Goal: Communication & Community: Share content

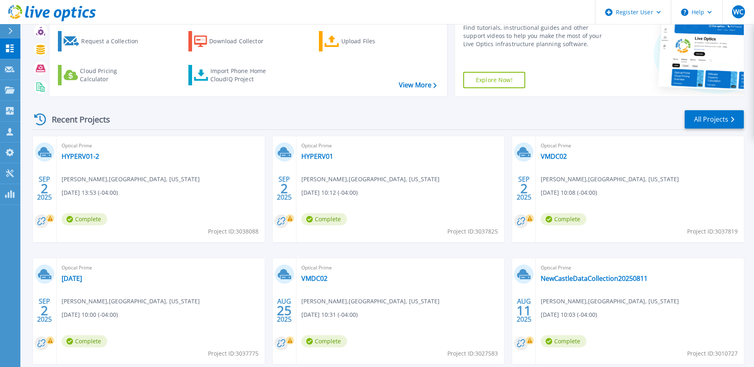
scroll to position [82, 0]
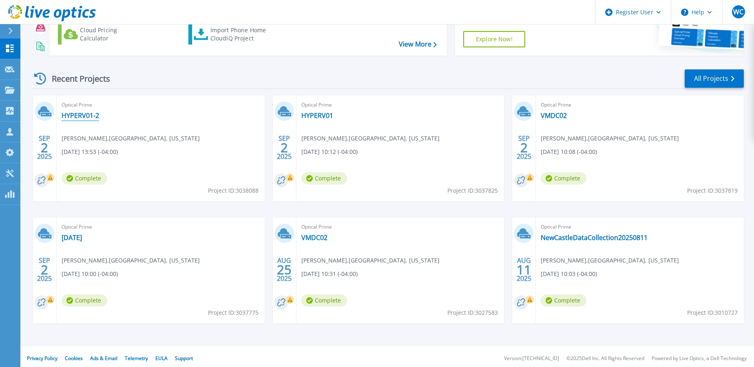
click at [74, 119] on link "HYPERV01-2" at bounding box center [81, 115] width 38 height 8
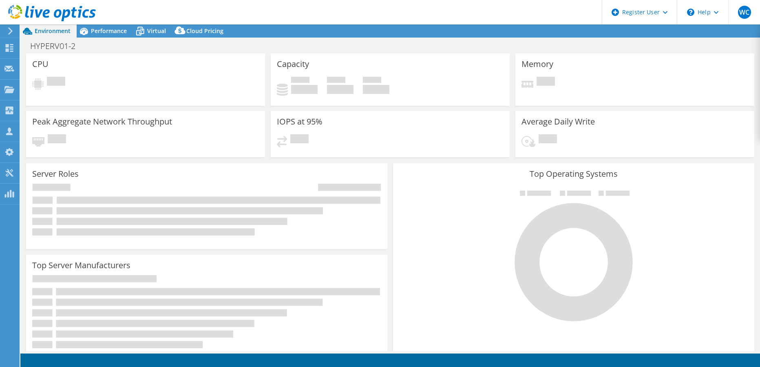
select select "USD"
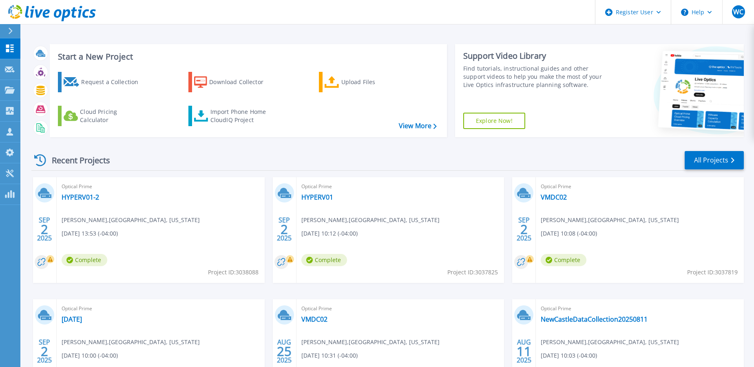
click at [80, 260] on span "Complete" at bounding box center [85, 260] width 46 height 12
click at [81, 197] on link "HYPERV01-2" at bounding box center [81, 197] width 38 height 8
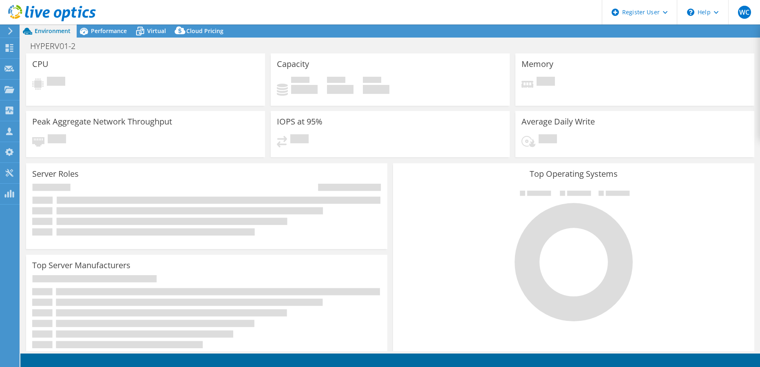
select select "USD"
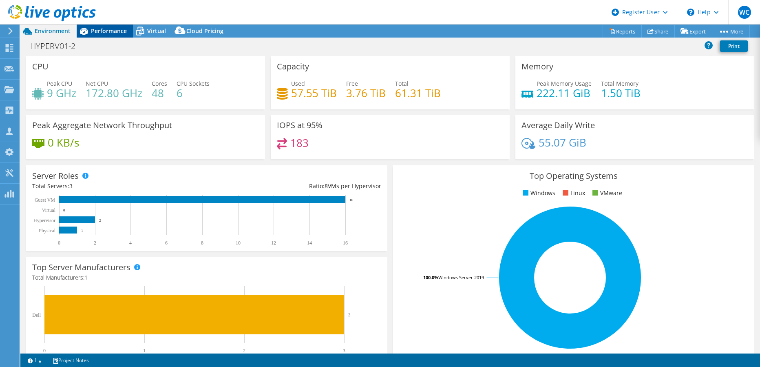
click at [105, 31] on span "Performance" at bounding box center [109, 31] width 36 height 8
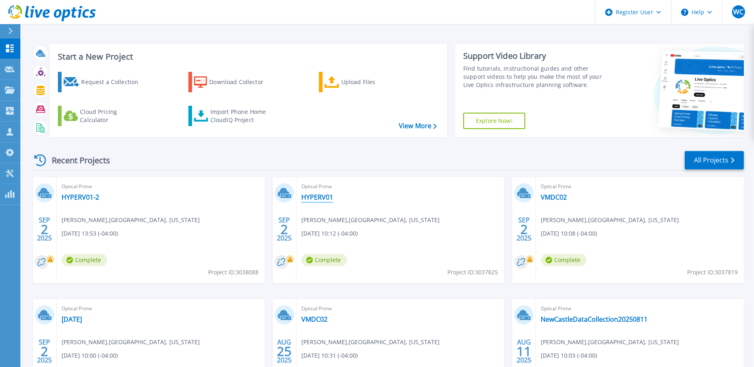
click at [316, 197] on link "HYPERV01" at bounding box center [317, 197] width 32 height 8
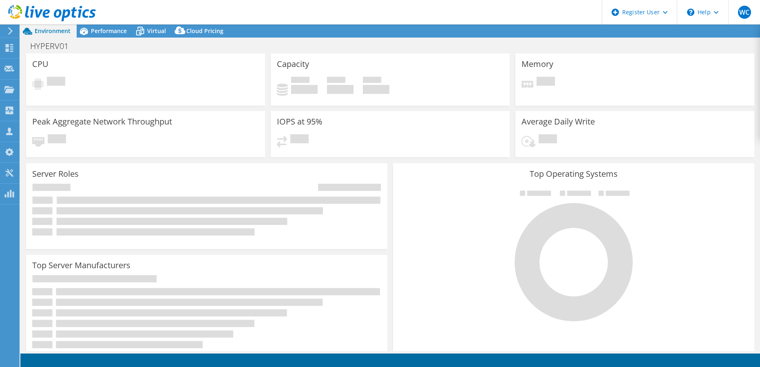
select select "USD"
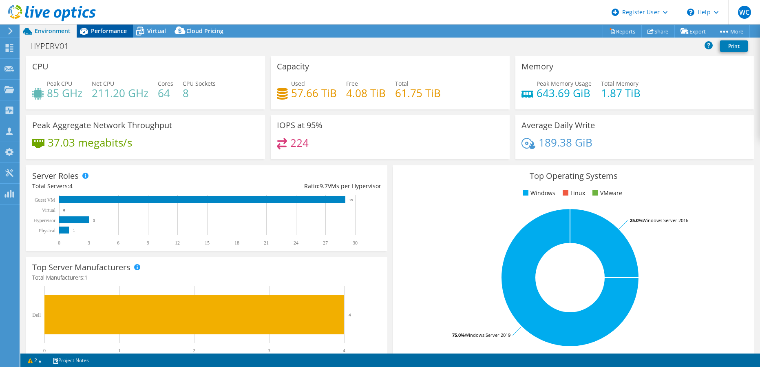
click at [100, 31] on span "Performance" at bounding box center [109, 31] width 36 height 8
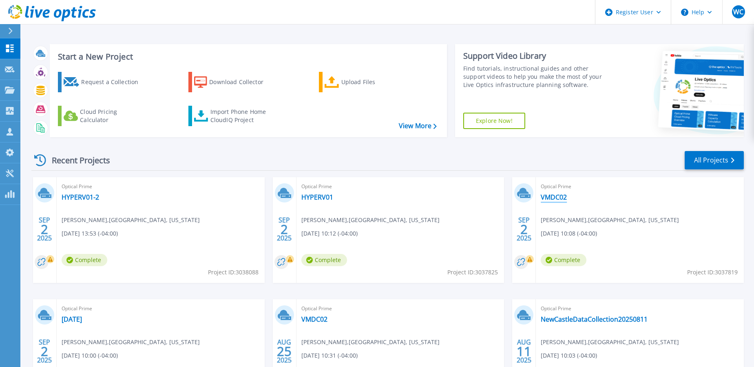
click at [550, 197] on link "VMDC02" at bounding box center [554, 197] width 26 height 8
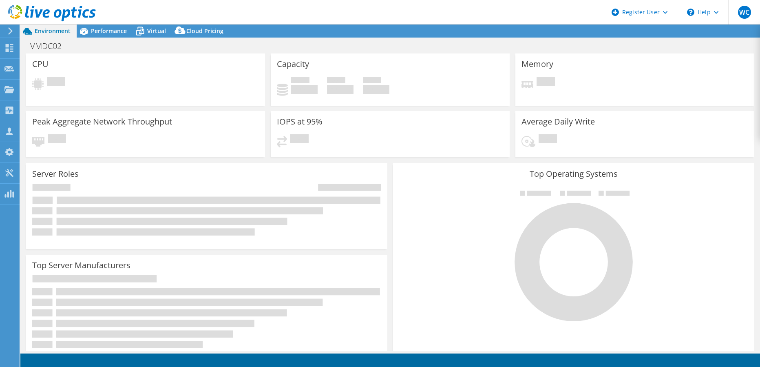
select select "USD"
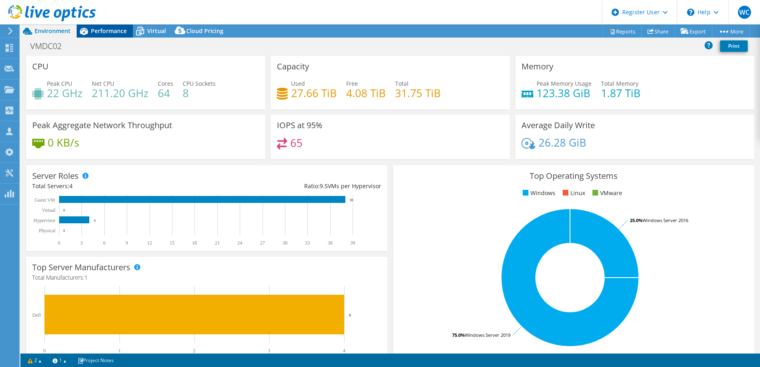
click at [110, 28] on span "Performance" at bounding box center [109, 31] width 36 height 8
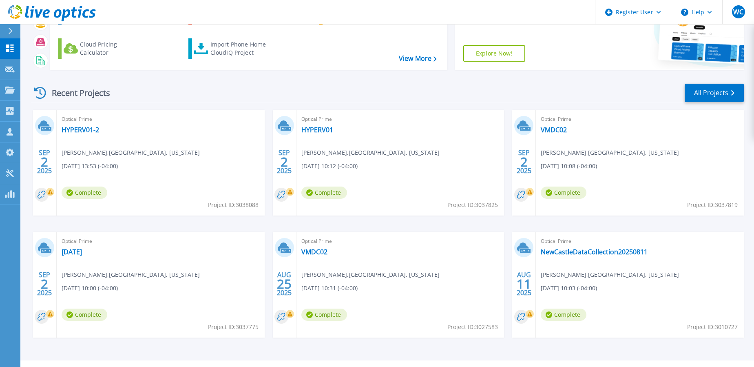
scroll to position [82, 0]
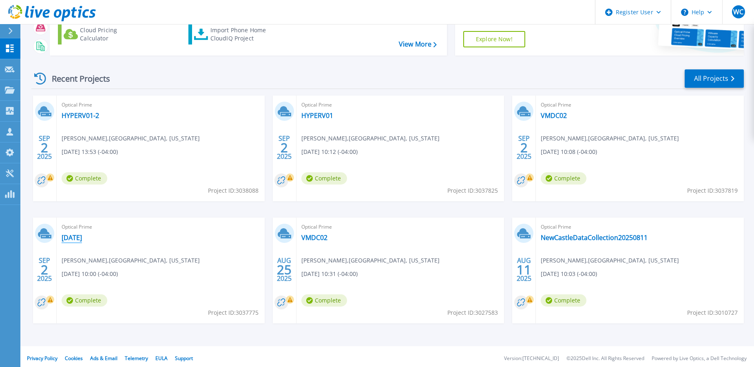
click at [82, 238] on link "[DATE]" at bounding box center [72, 237] width 20 height 8
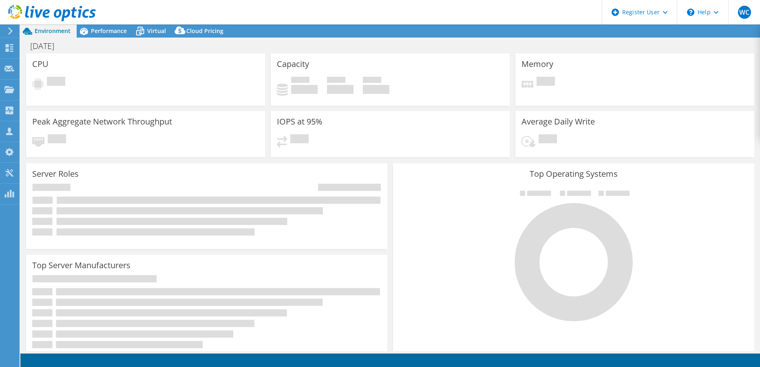
select select "USD"
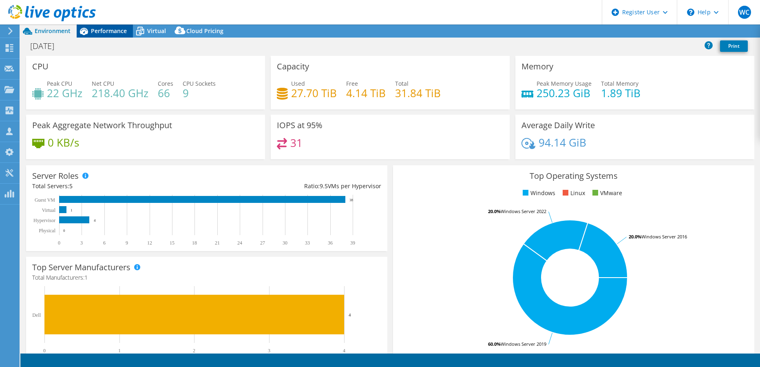
click at [111, 29] on span "Performance" at bounding box center [109, 31] width 36 height 8
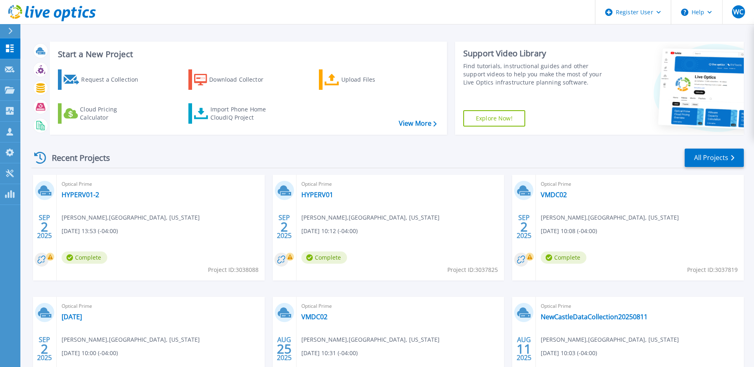
scroll to position [82, 0]
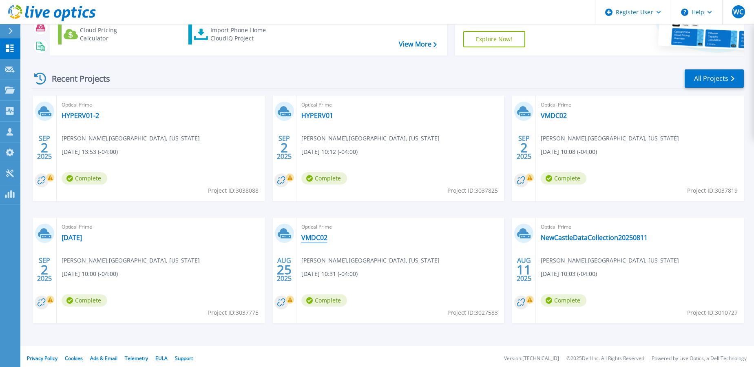
click at [312, 237] on link "VMDC02" at bounding box center [314, 237] width 26 height 8
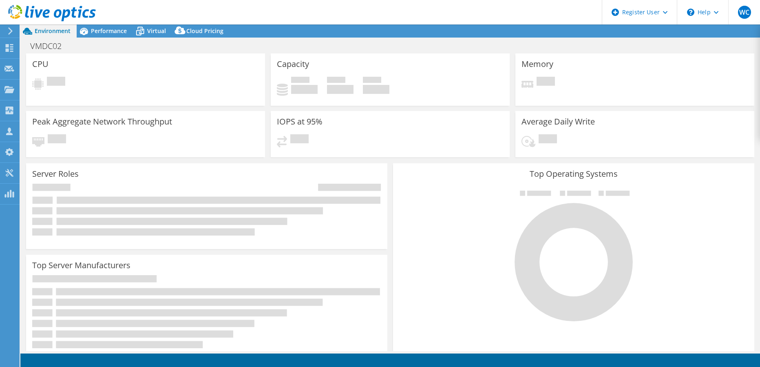
select select "USD"
select select "USEast"
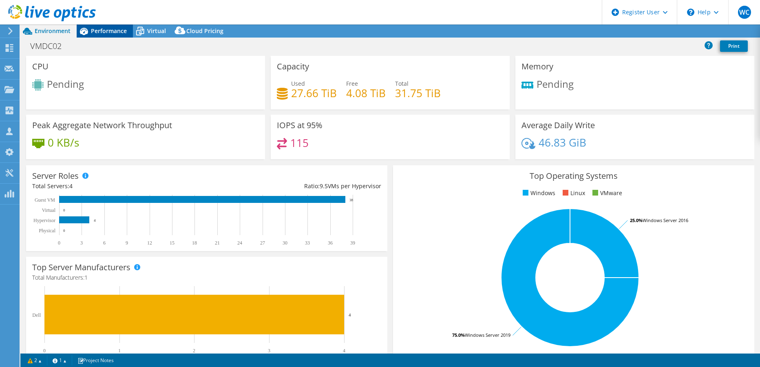
click at [103, 33] on span "Performance" at bounding box center [109, 31] width 36 height 8
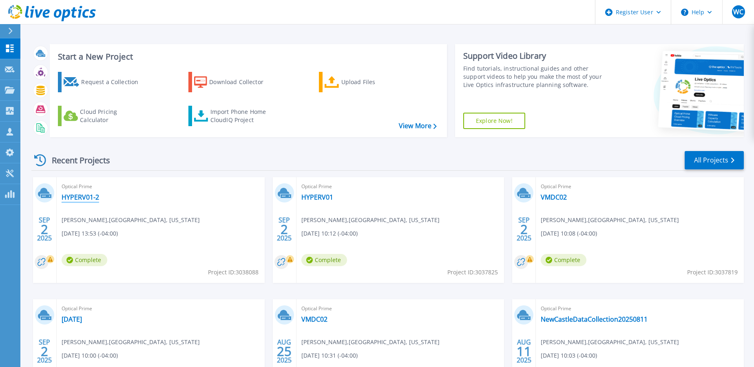
click at [77, 197] on link "HYPERV01-2" at bounding box center [81, 197] width 38 height 8
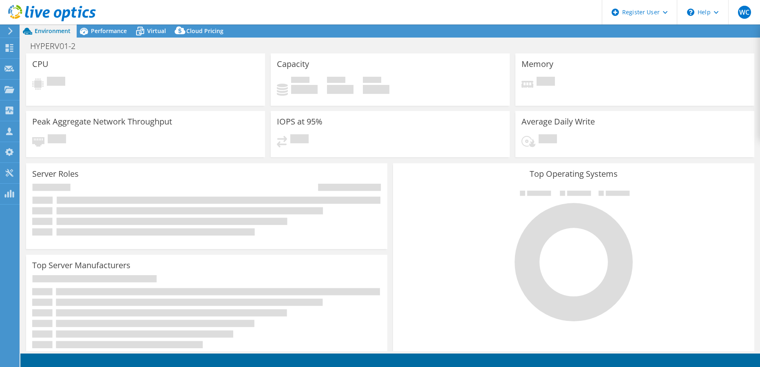
select select "USD"
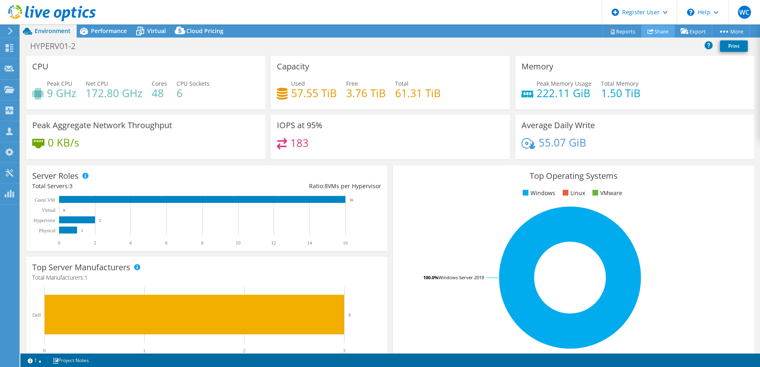
click at [654, 30] on link "Share" at bounding box center [657, 31] width 33 height 13
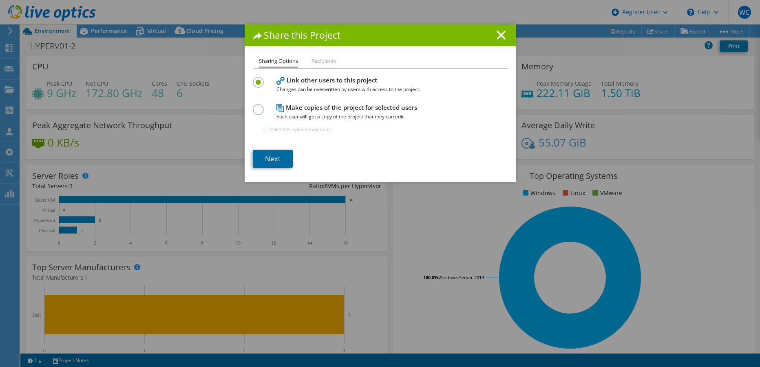
click at [272, 155] on link "Next" at bounding box center [273, 159] width 40 height 18
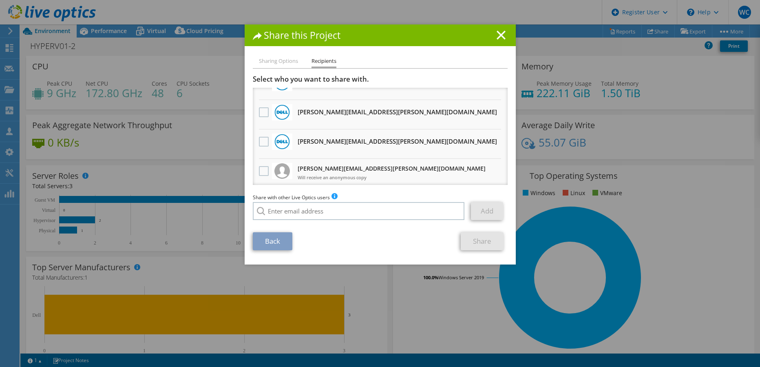
scroll to position [82, 0]
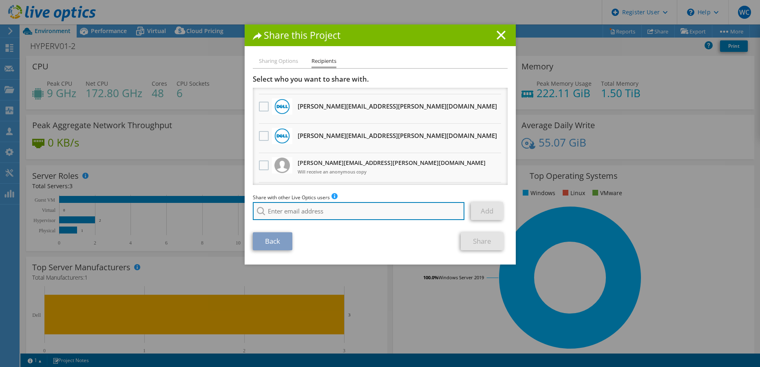
click at [318, 209] on input "search" at bounding box center [359, 211] width 212 height 18
type input "r"
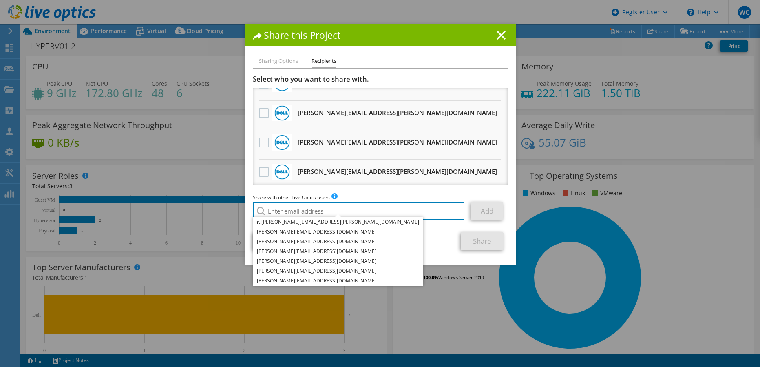
scroll to position [408, 0]
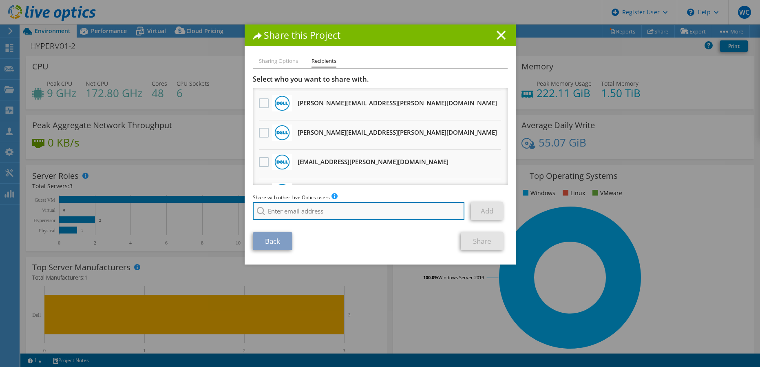
click at [265, 209] on input "search" at bounding box center [359, 211] width 212 height 18
paste input "[PERSON_NAME][EMAIL_ADDRESS][DOMAIN_NAME]"
type input "[PERSON_NAME][EMAIL_ADDRESS][DOMAIN_NAME]"
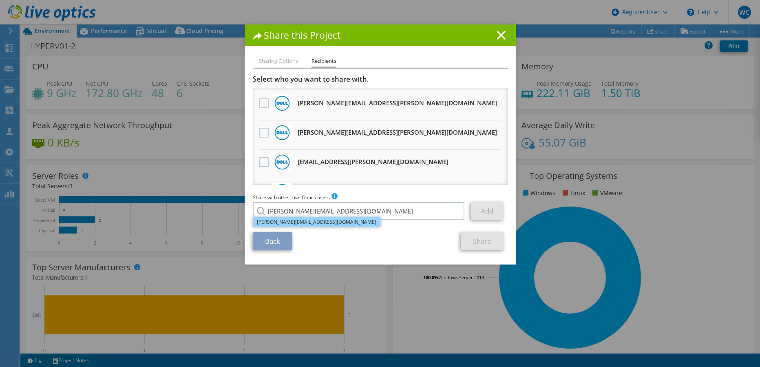
click at [273, 221] on li "[PERSON_NAME][EMAIL_ADDRESS][DOMAIN_NAME]" at bounding box center [317, 222] width 128 height 10
click at [480, 210] on link "Add" at bounding box center [487, 211] width 32 height 18
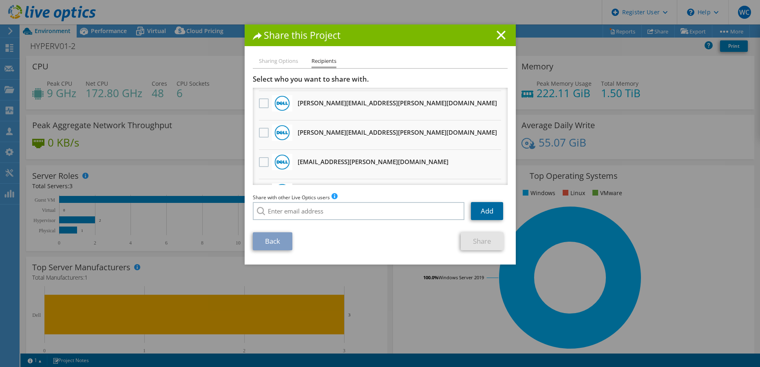
scroll to position [437, 0]
click at [475, 242] on link "Share" at bounding box center [482, 241] width 43 height 18
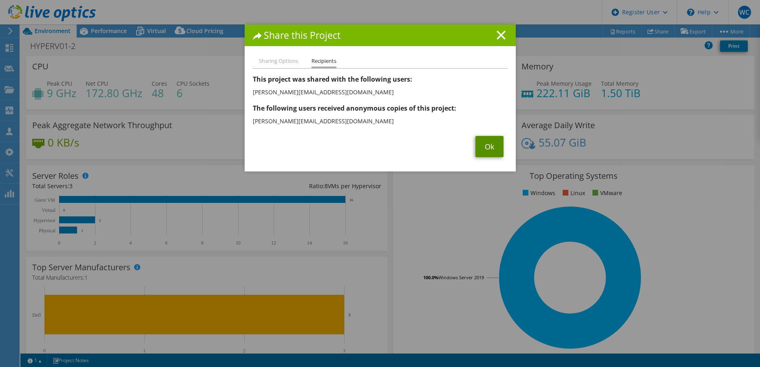
click at [483, 146] on link "Ok" at bounding box center [489, 146] width 28 height 21
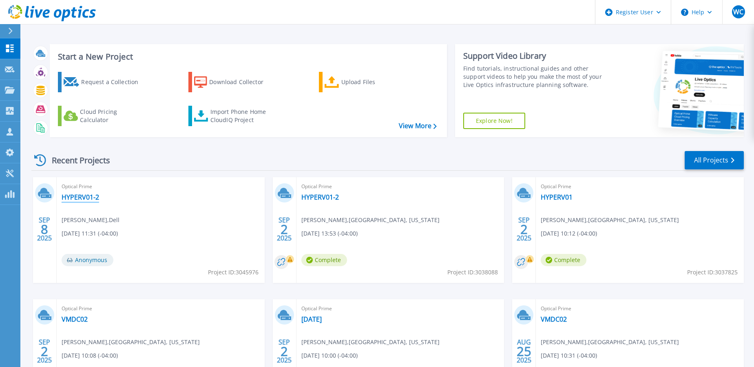
click at [80, 197] on link "HYPERV01-2" at bounding box center [81, 197] width 38 height 8
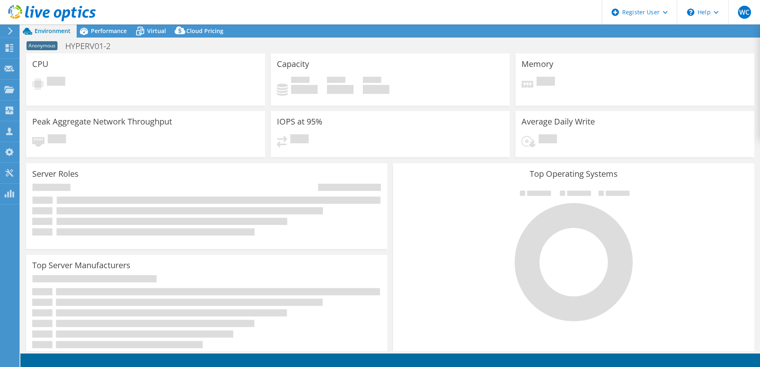
select select "USD"
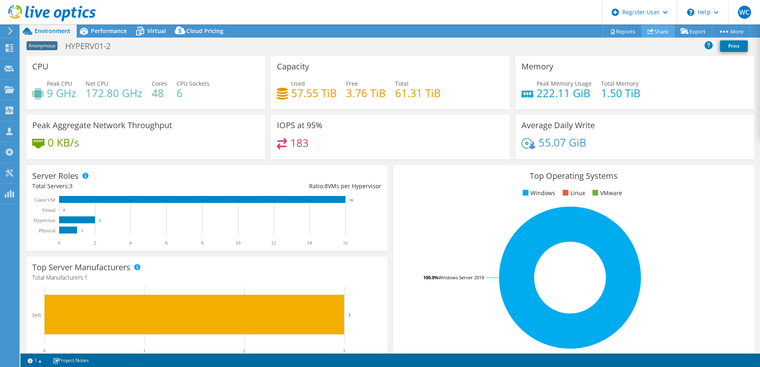
click at [656, 31] on link "Share" at bounding box center [657, 31] width 33 height 13
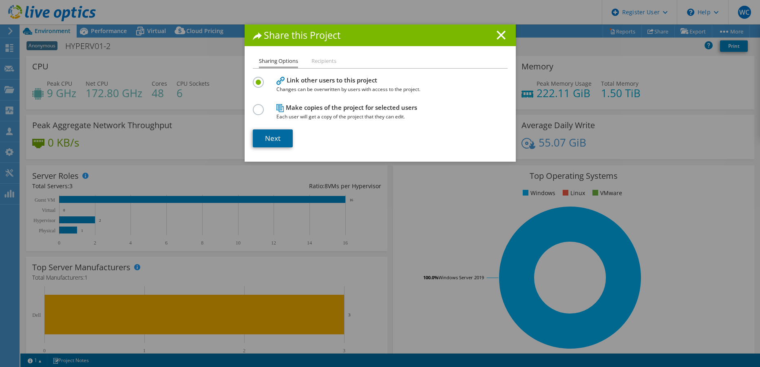
click at [268, 139] on link "Next" at bounding box center [273, 138] width 40 height 18
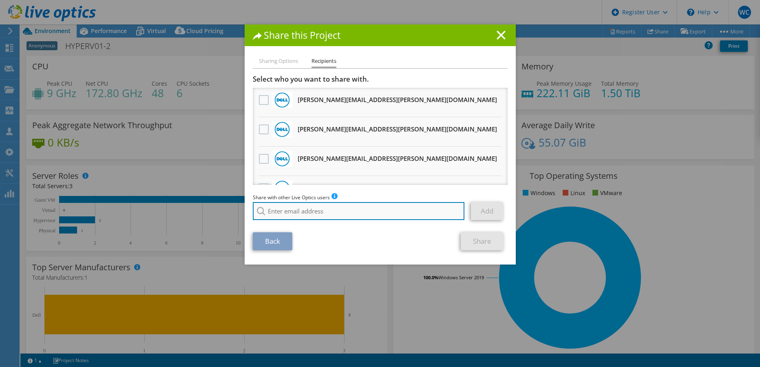
click at [302, 213] on input "search" at bounding box center [359, 211] width 212 height 18
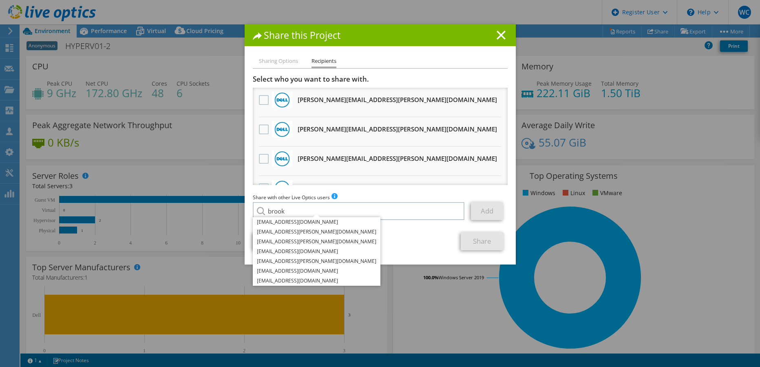
click at [402, 232] on div "Back Share" at bounding box center [380, 241] width 255 height 18
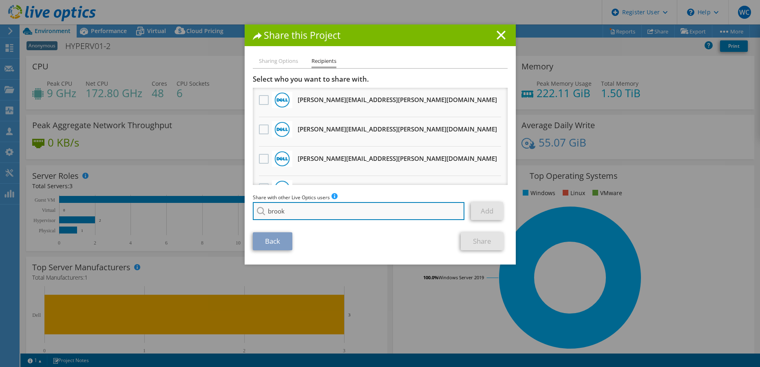
click at [363, 210] on input "brook" at bounding box center [359, 211] width 212 height 18
type input "b"
paste input "[PERSON_NAME][EMAIL_ADDRESS][PERSON_NAME][DOMAIN_NAME]"
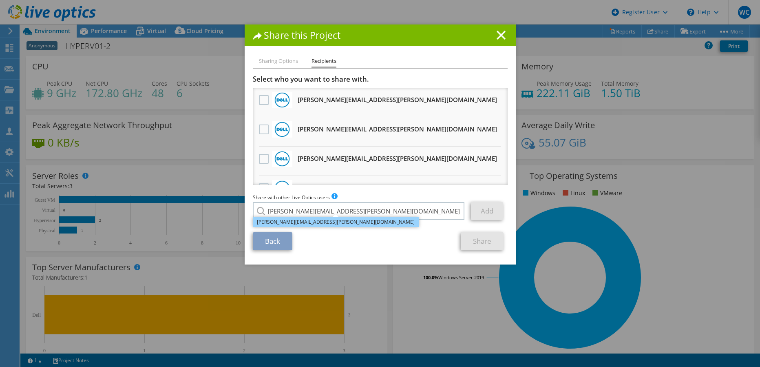
click at [308, 222] on li "[PERSON_NAME][EMAIL_ADDRESS][PERSON_NAME][DOMAIN_NAME]" at bounding box center [336, 222] width 166 height 10
type input "[PERSON_NAME][EMAIL_ADDRESS][PERSON_NAME][DOMAIN_NAME]"
click at [484, 208] on link "Add" at bounding box center [487, 211] width 32 height 18
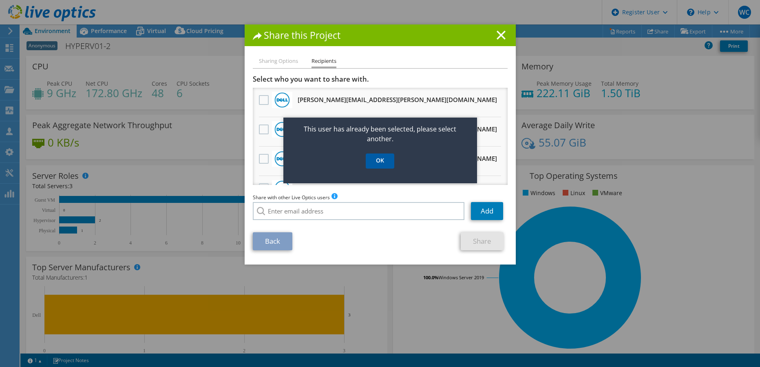
click at [378, 160] on link "OK" at bounding box center [380, 160] width 29 height 15
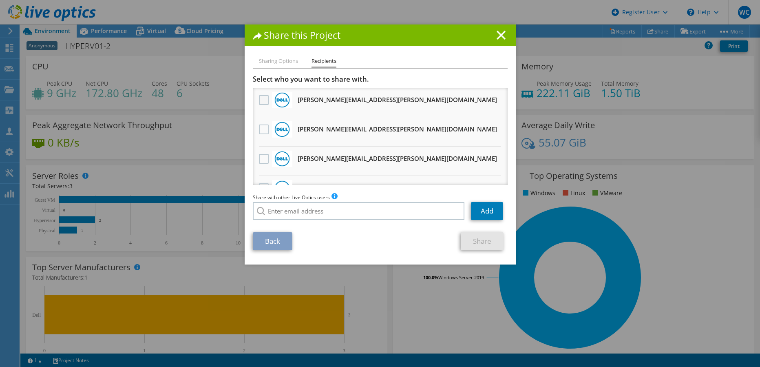
click at [264, 99] on label at bounding box center [265, 100] width 12 height 10
click at [0, 0] on input "checkbox" at bounding box center [0, 0] width 0 height 0
click at [485, 210] on link "Add" at bounding box center [487, 211] width 32 height 18
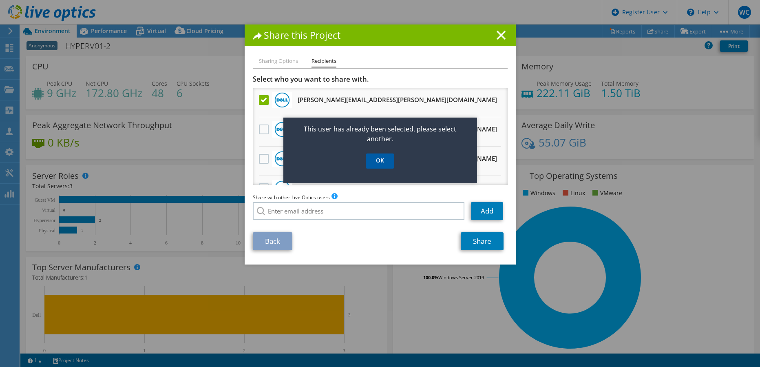
click at [380, 159] on link "OK" at bounding box center [380, 160] width 29 height 15
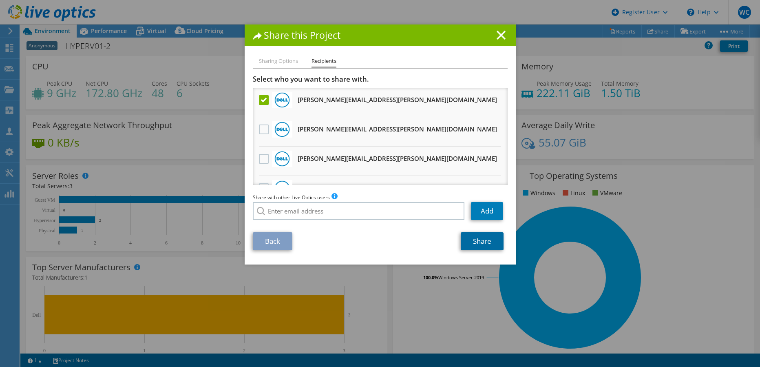
click at [471, 241] on link "Share" at bounding box center [482, 241] width 43 height 18
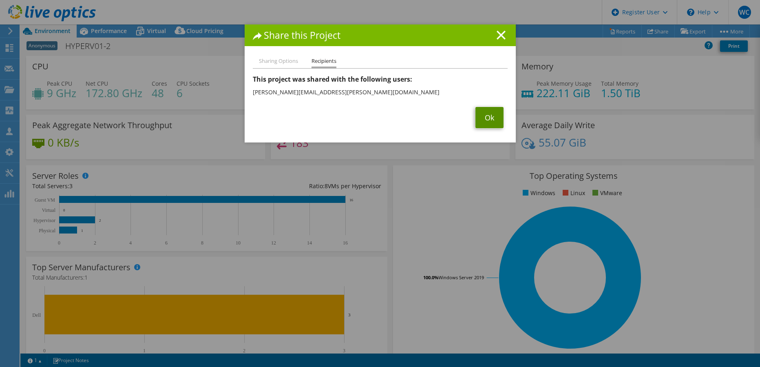
click at [480, 113] on link "Ok" at bounding box center [489, 117] width 28 height 21
